Goal: Information Seeking & Learning: Learn about a topic

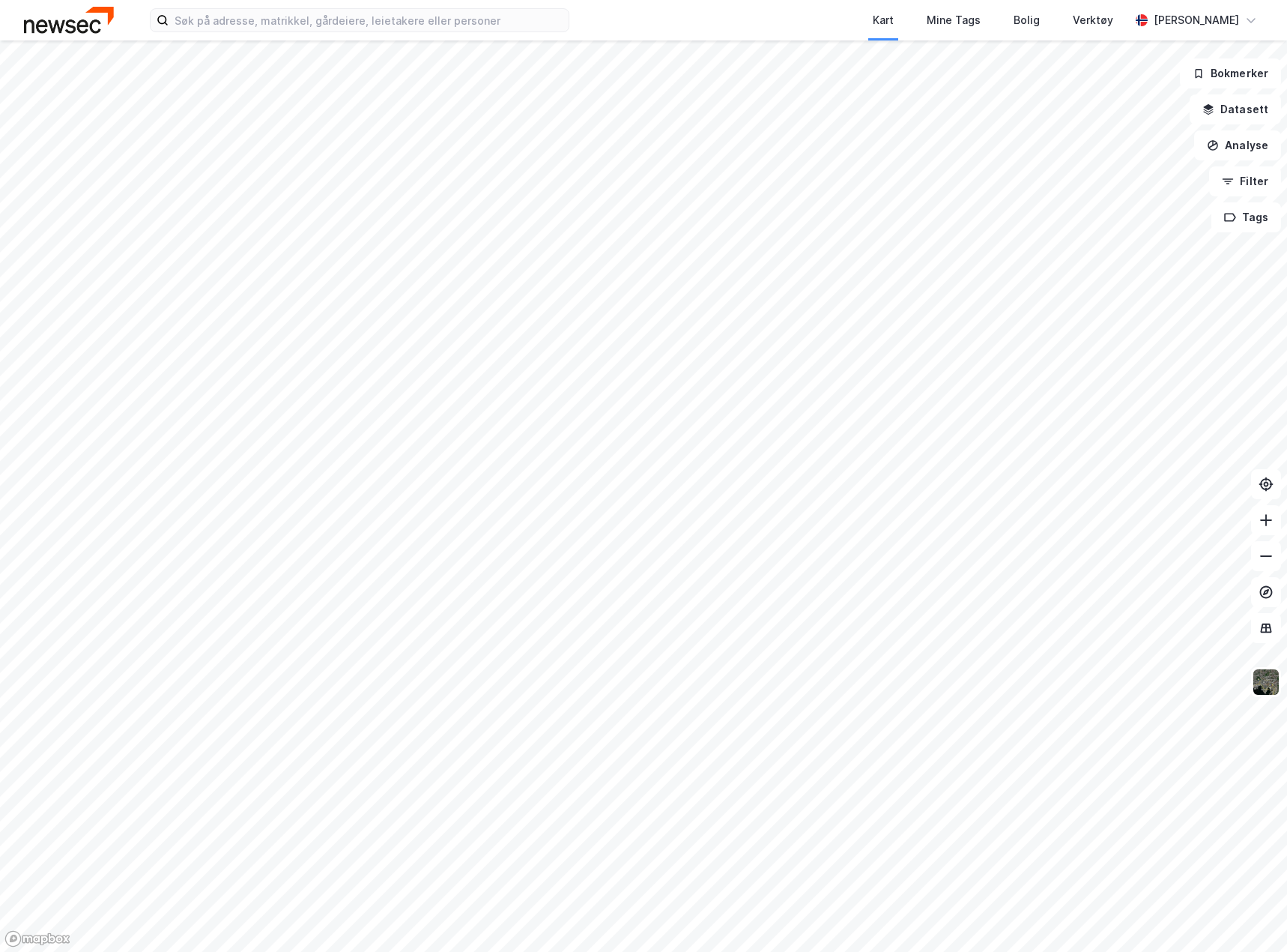
click at [1286, 762] on html "Kart Mine Tags Bolig Verktøy [PERSON_NAME] Bokmerker Datasett Analyse Filter Ta…" at bounding box center [643, 476] width 1287 height 952
